Goal: Information Seeking & Learning: Learn about a topic

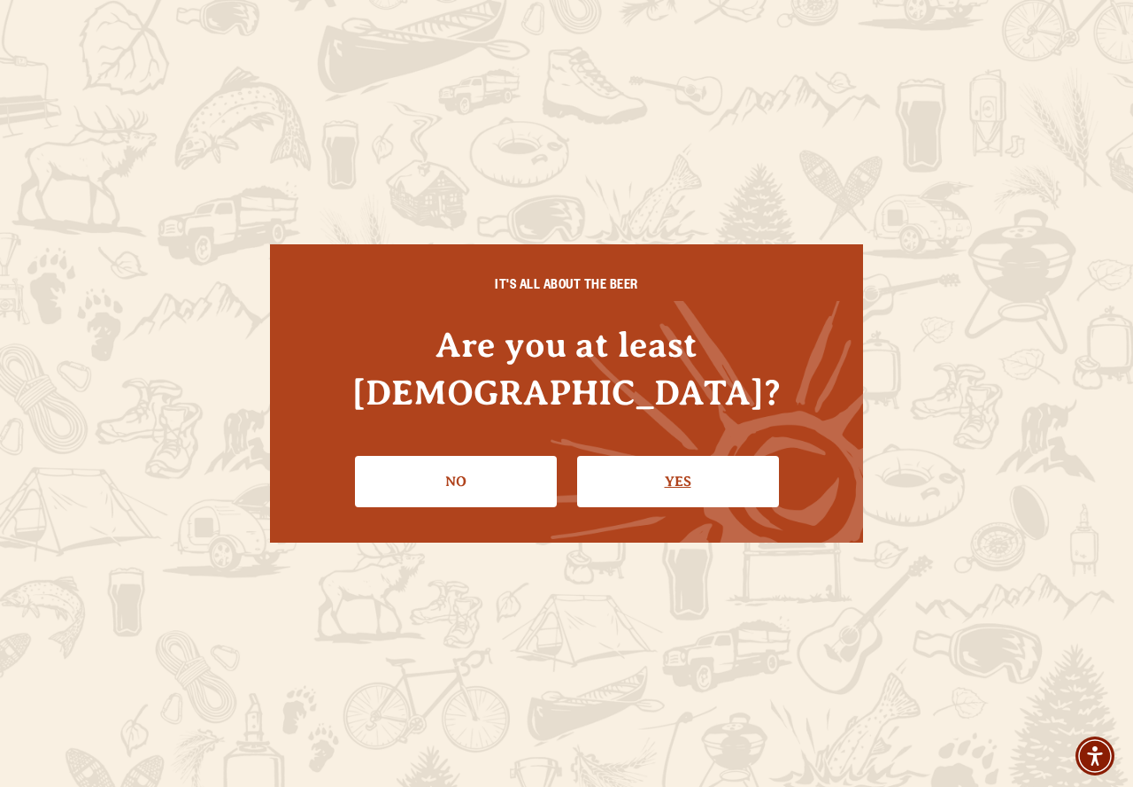
click at [677, 456] on link "Yes" at bounding box center [678, 481] width 202 height 51
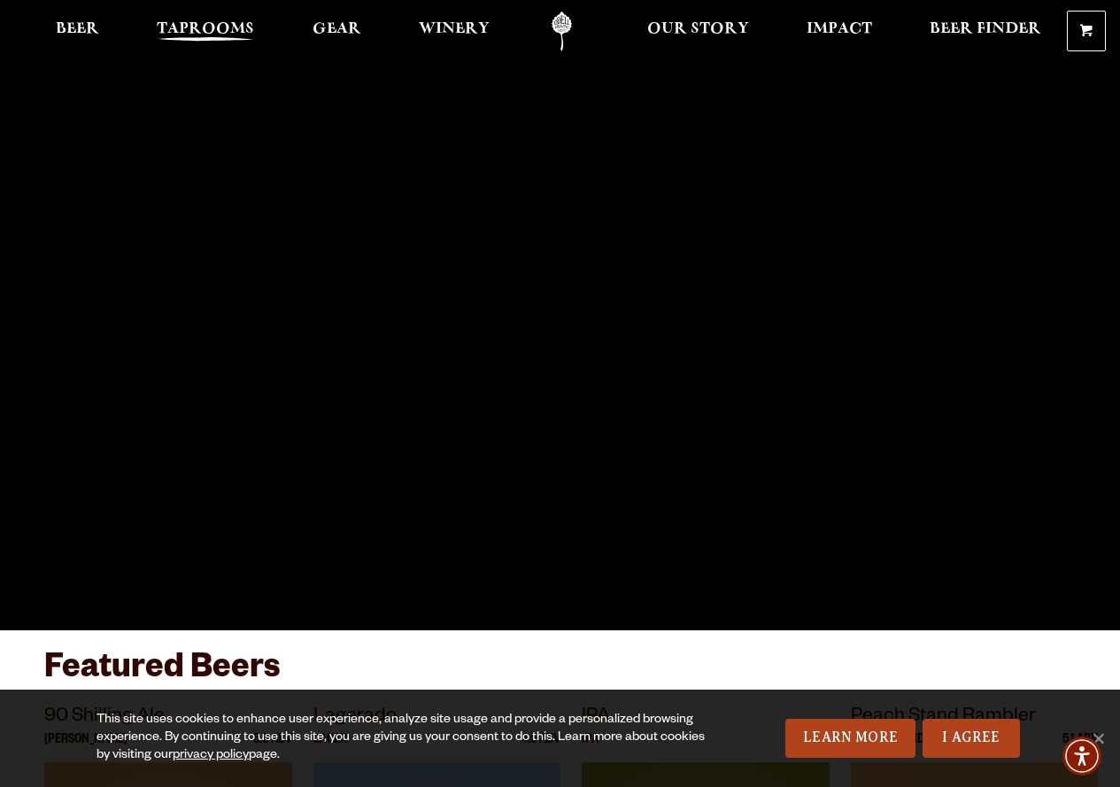
click at [228, 24] on span "Taprooms" at bounding box center [205, 29] width 97 height 14
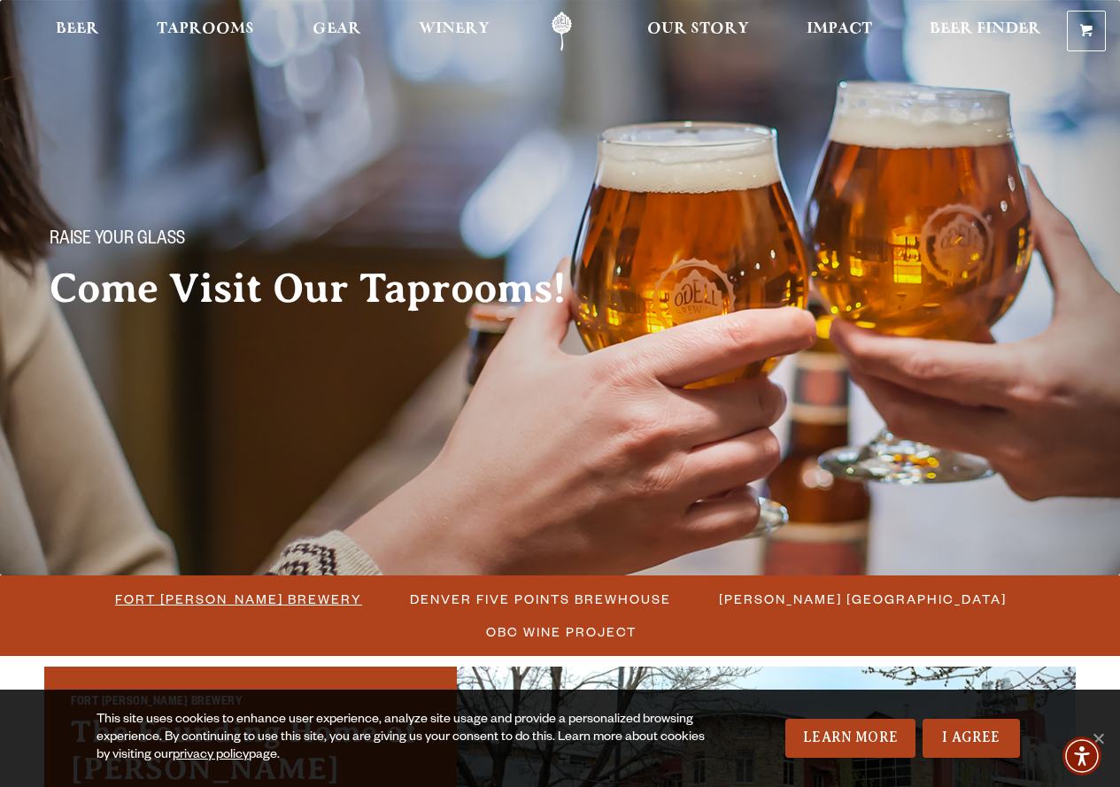
click at [162, 595] on span "Fort [PERSON_NAME] Brewery" at bounding box center [238, 599] width 247 height 26
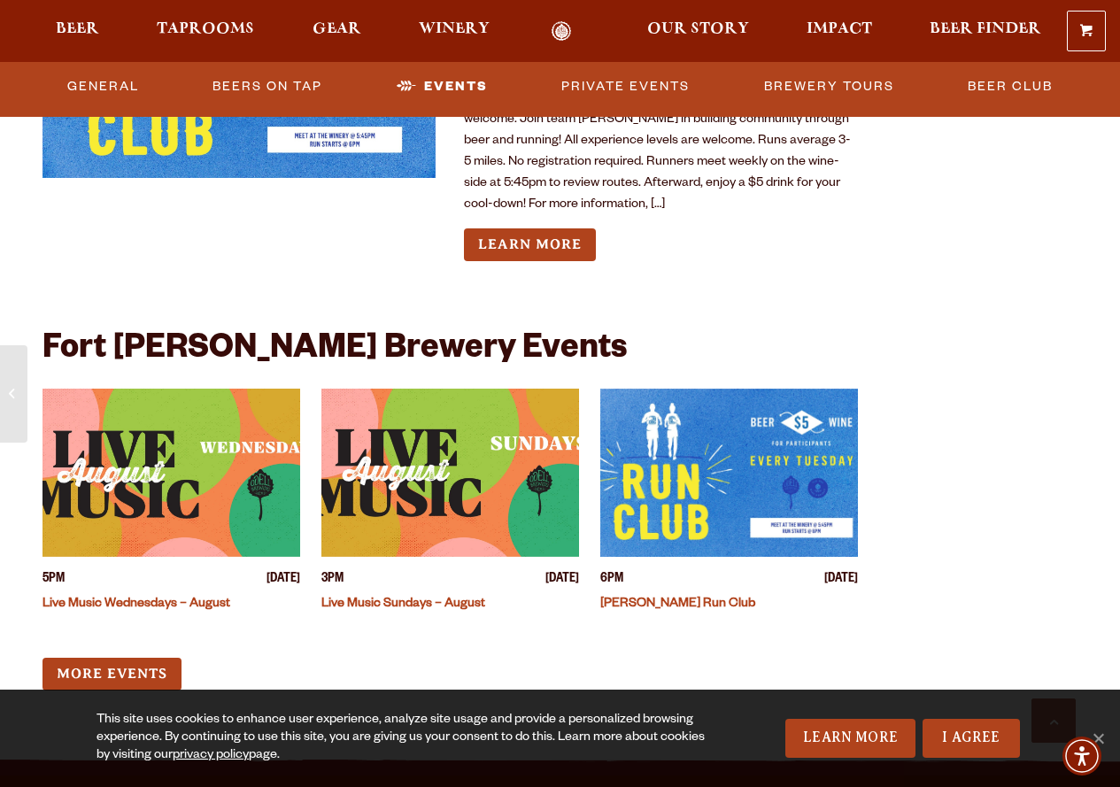
scroll to position [6538, 0]
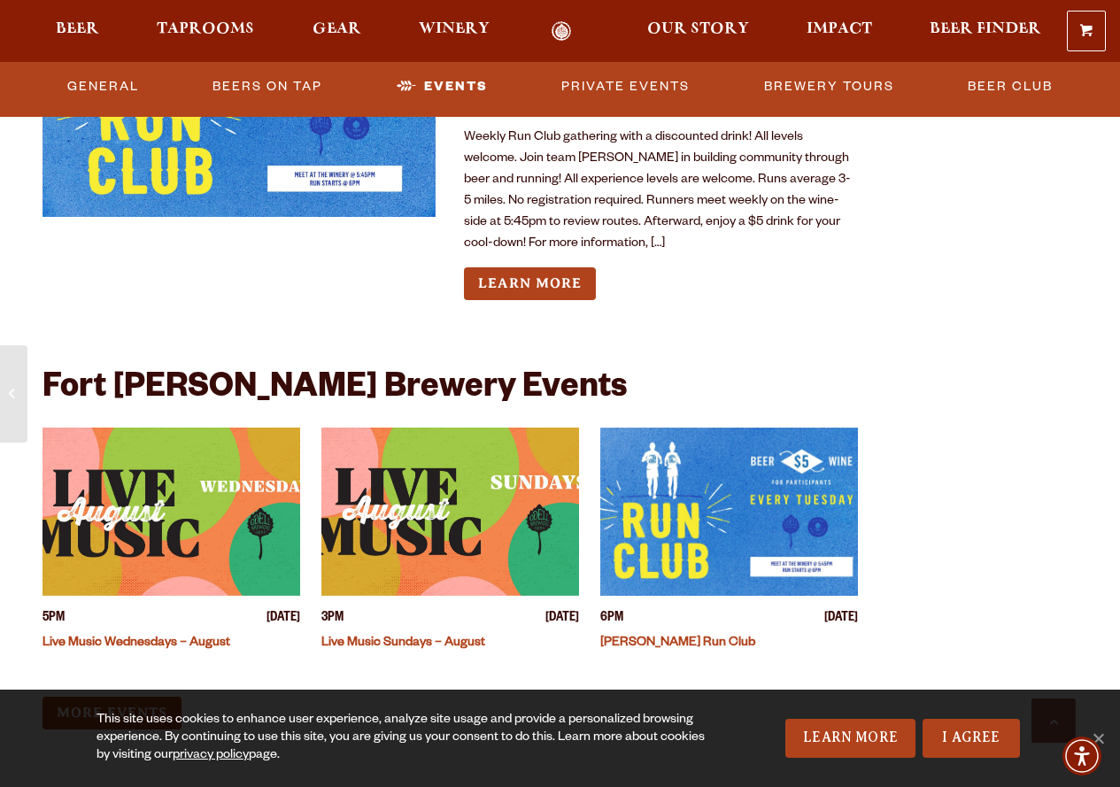
drag, startPoint x: 1124, startPoint y: 30, endPoint x: 1133, endPoint y: 630, distance: 600.4
click at [411, 637] on link "Live Music Sundays – August" at bounding box center [403, 644] width 164 height 14
